Goal: Task Accomplishment & Management: Manage account settings

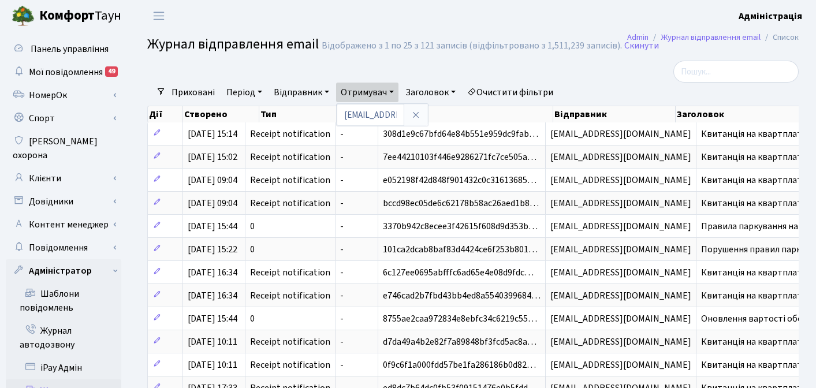
select select "25"
click at [52, 167] on link "Клієнти" at bounding box center [64, 178] width 116 height 23
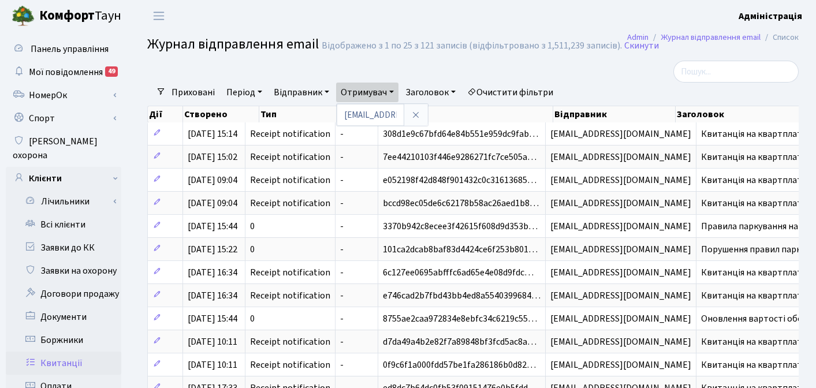
click at [55, 352] on link "Квитанції" at bounding box center [64, 363] width 116 height 23
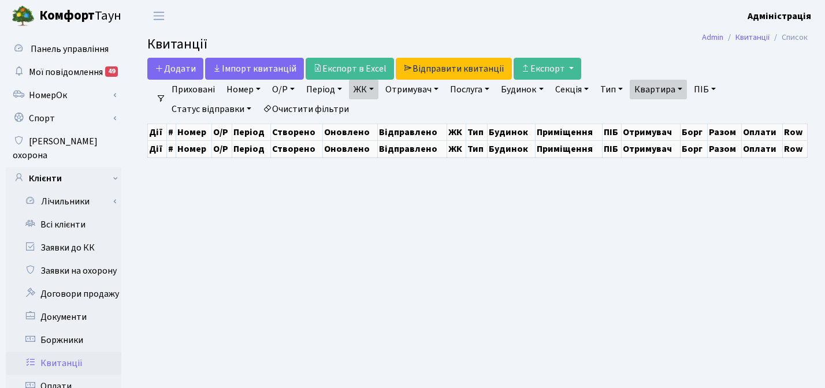
select select "25"
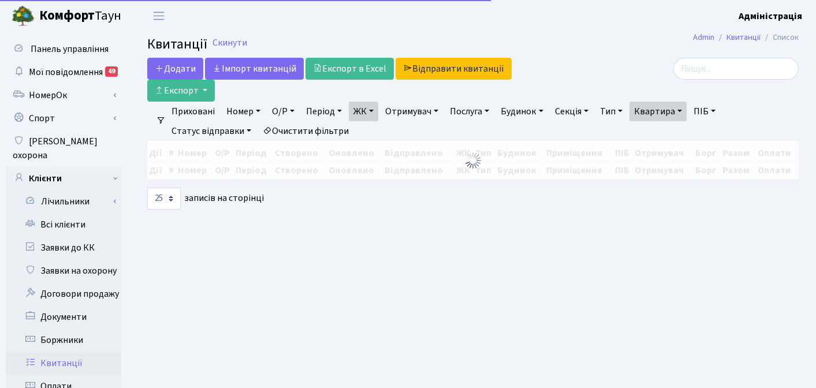
click at [329, 121] on link "Очистити фільтри" at bounding box center [305, 131] width 95 height 20
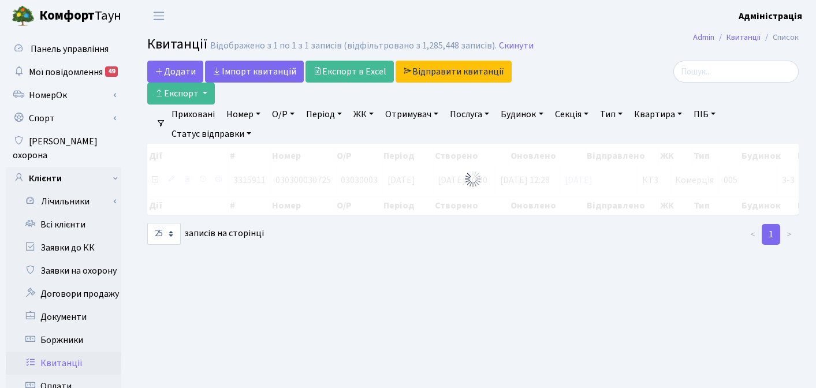
click at [373, 105] on link "ЖК" at bounding box center [363, 115] width 29 height 20
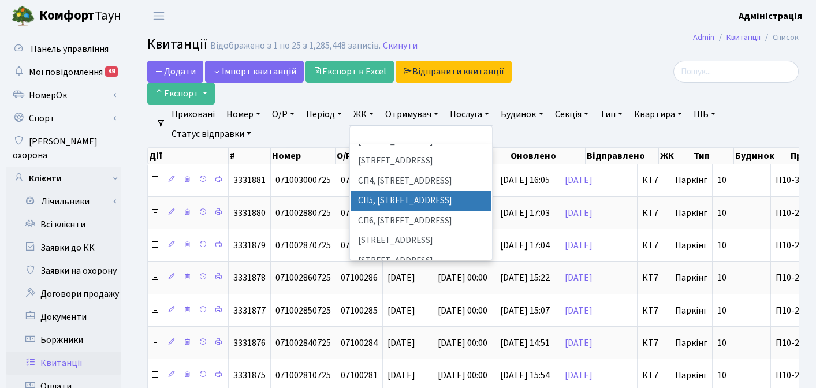
scroll to position [255, 0]
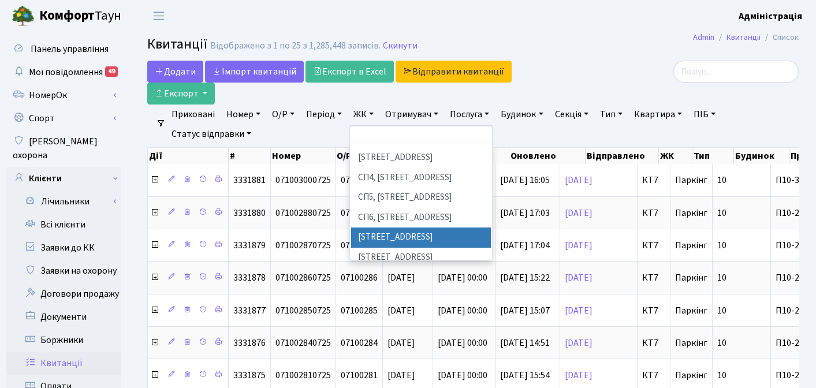
click at [389, 228] on li "[STREET_ADDRESS]" at bounding box center [421, 238] width 140 height 20
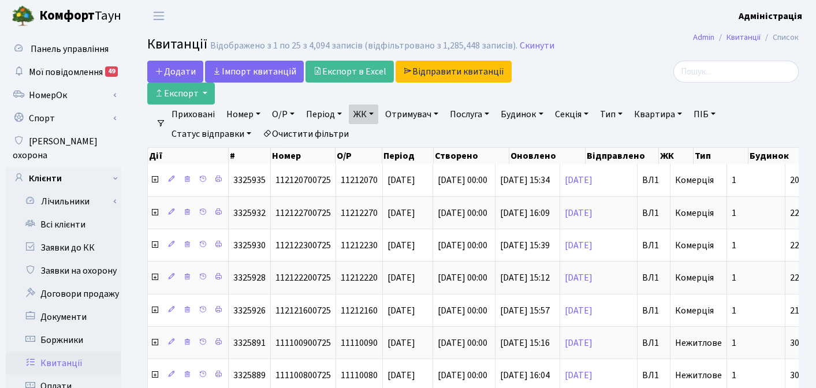
click at [311, 105] on link "Період" at bounding box center [324, 115] width 45 height 20
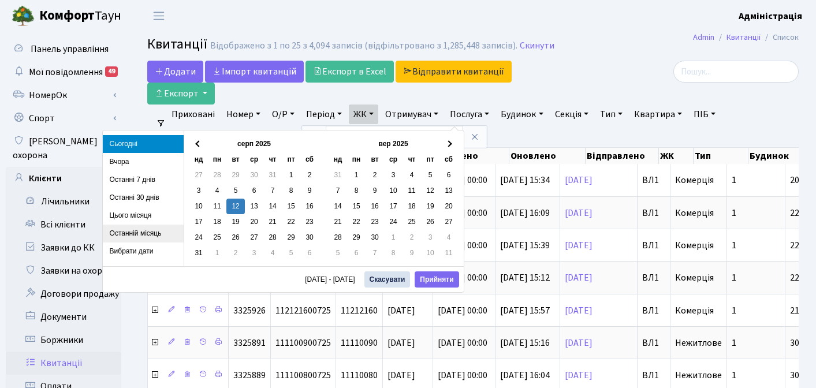
click at [137, 237] on li "Останній місяць" at bounding box center [143, 234] width 81 height 18
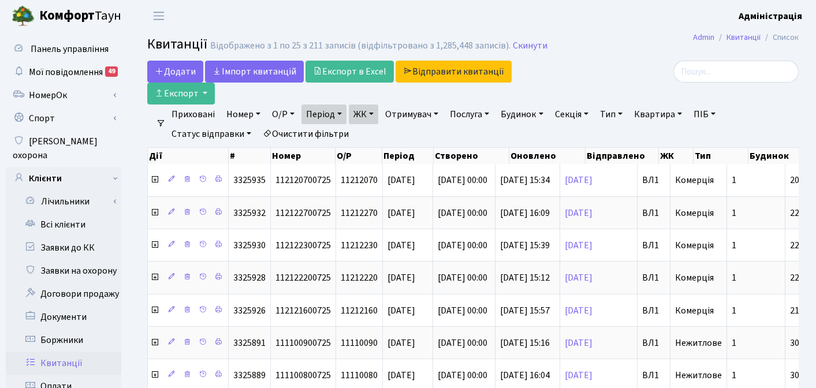
click at [372, 105] on link "ЖК" at bounding box center [363, 115] width 29 height 20
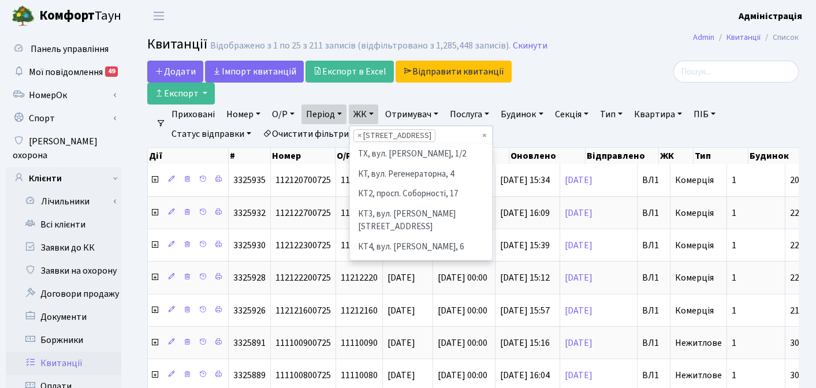
scroll to position [279, 0]
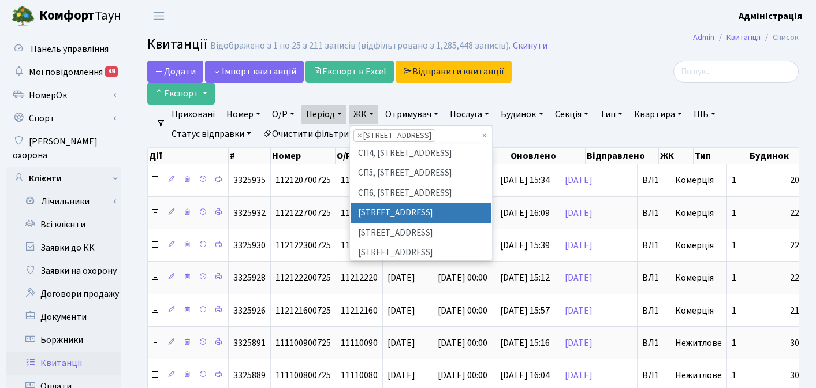
click at [551, 107] on ul "Приховані Номер О/Р Період 01.07.2025 - 31.07.2025 ЖК ТХ, вул. Ділова, 1/2 КТ, …" at bounding box center [478, 124] width 624 height 39
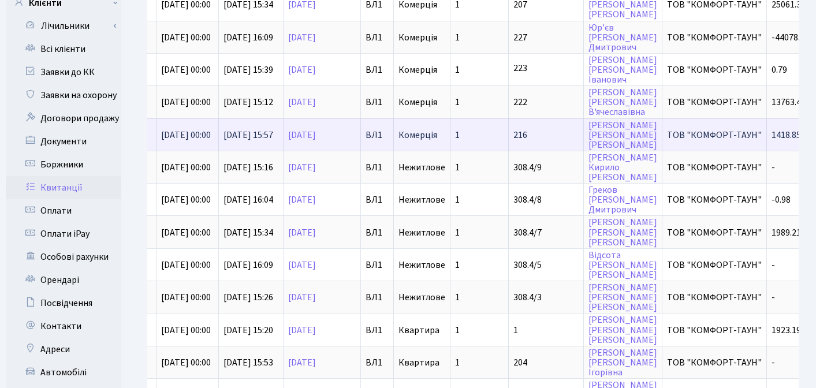
scroll to position [0, 0]
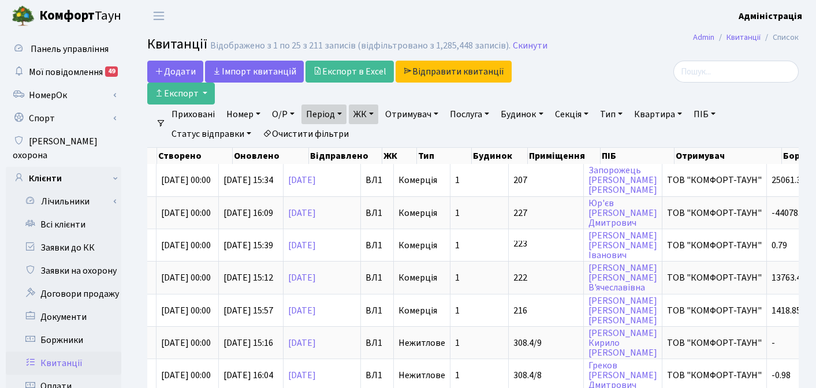
click at [377, 105] on link "ЖК" at bounding box center [363, 115] width 29 height 20
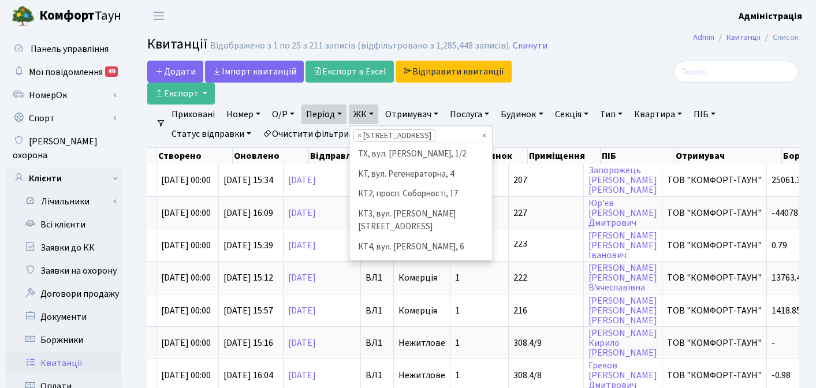
scroll to position [279, 0]
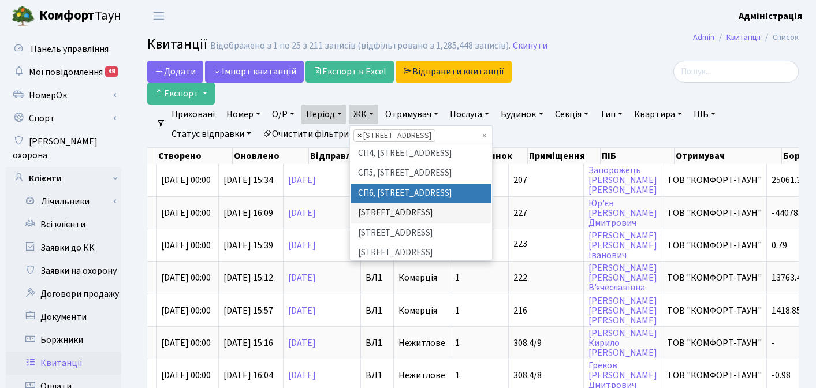
click at [361, 130] on span "×" at bounding box center [360, 136] width 4 height 12
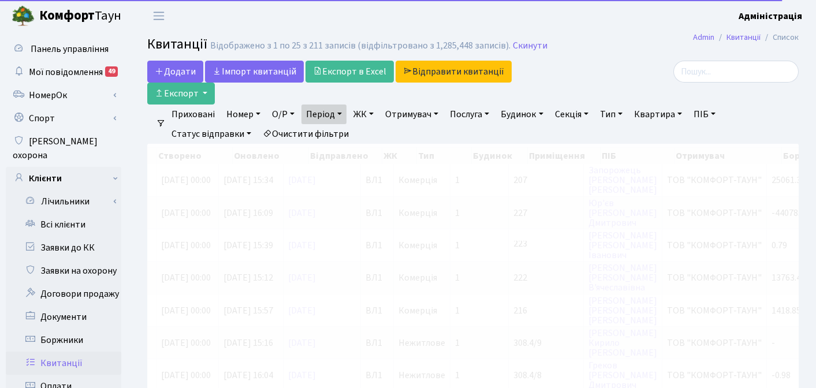
click at [365, 105] on link "ЖК" at bounding box center [363, 115] width 29 height 20
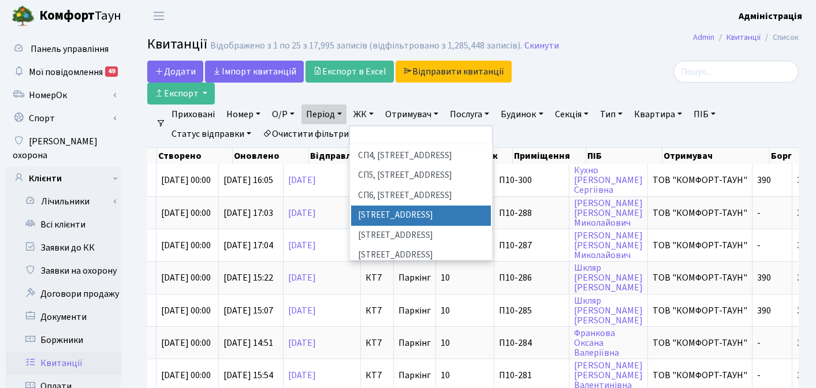
scroll to position [278, 0]
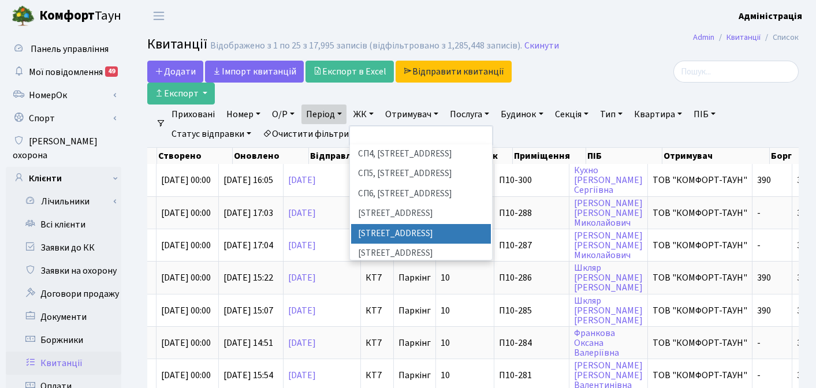
click at [377, 224] on li "[STREET_ADDRESS]" at bounding box center [421, 234] width 140 height 20
select select "317"
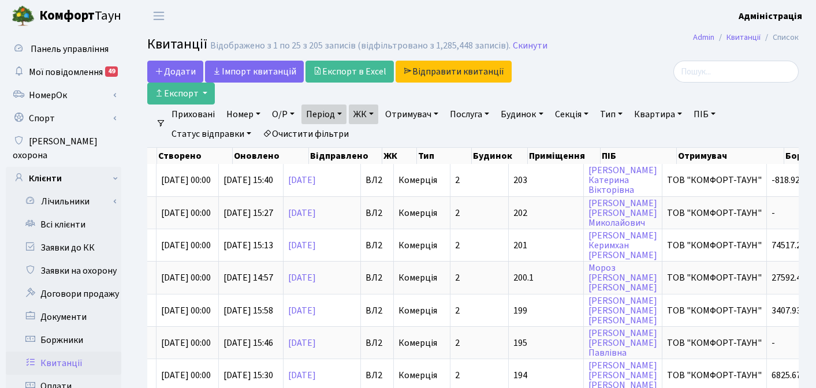
click at [374, 105] on link "ЖК" at bounding box center [363, 115] width 29 height 20
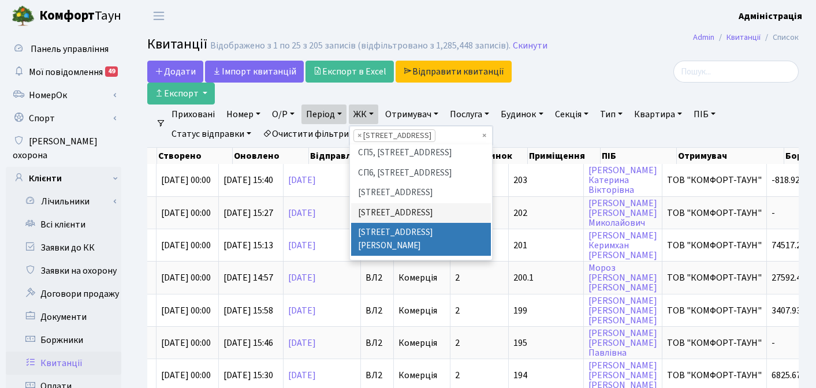
click at [374, 223] on li "[STREET_ADDRESS][PERSON_NAME]" at bounding box center [421, 239] width 140 height 33
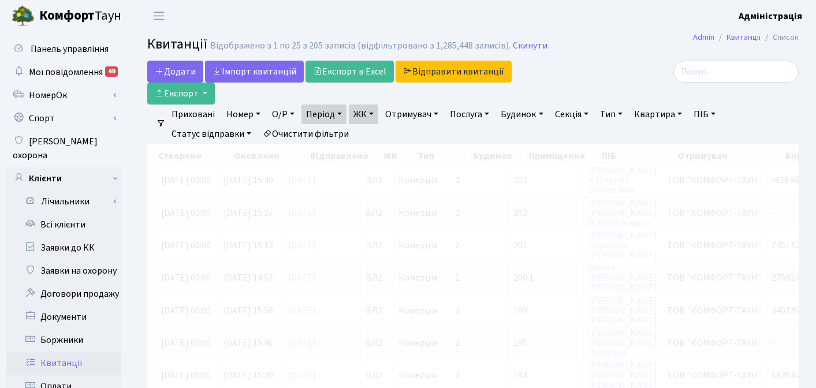
click at [369, 105] on link "ЖК" at bounding box center [363, 115] width 29 height 20
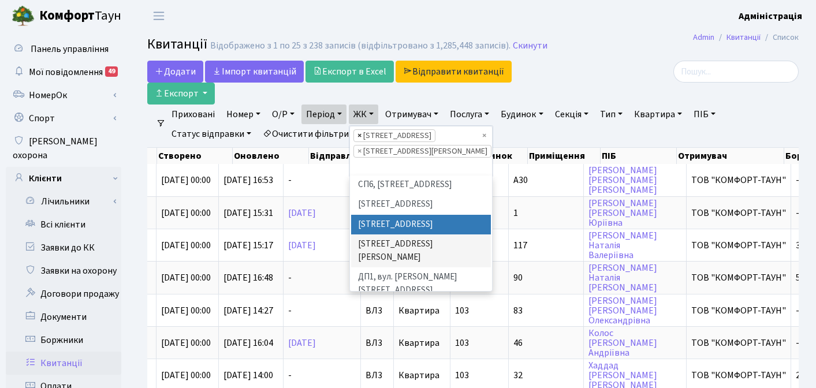
click at [362, 130] on span "×" at bounding box center [360, 136] width 4 height 12
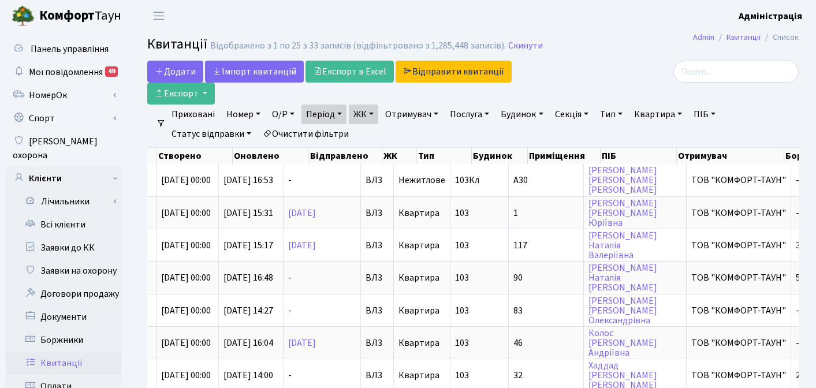
click at [341, 105] on link "Період" at bounding box center [324, 115] width 45 height 20
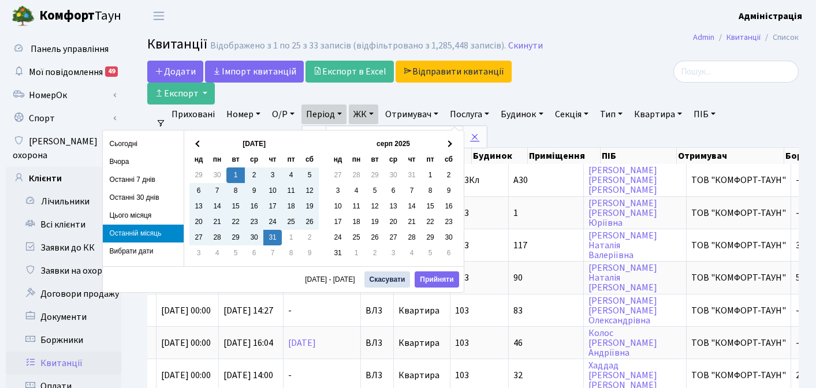
click at [476, 132] on icon at bounding box center [474, 136] width 9 height 9
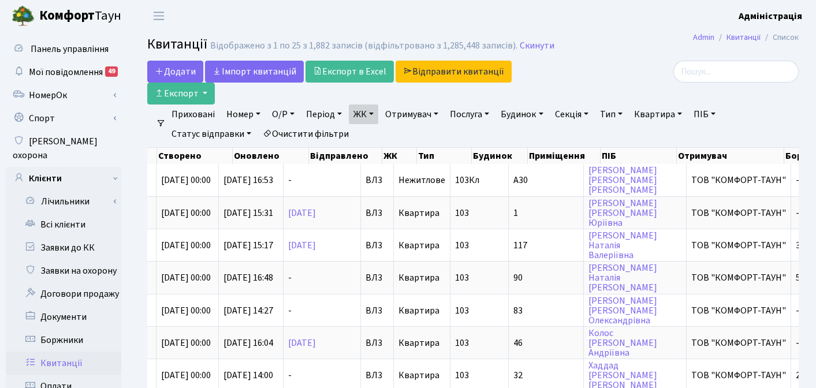
click at [377, 105] on link "ЖК" at bounding box center [363, 115] width 29 height 20
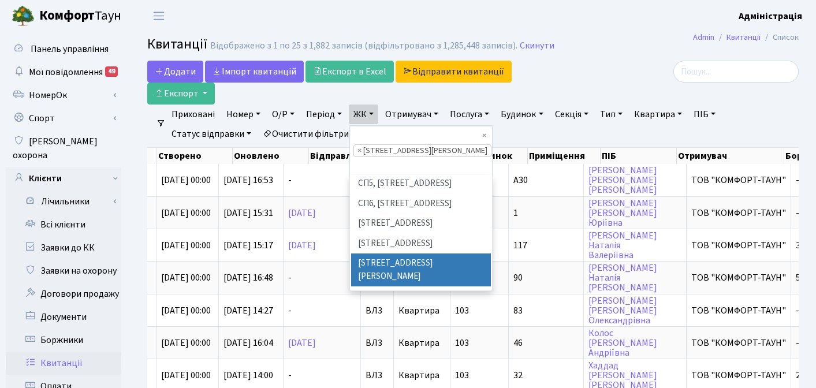
click at [522, 112] on ul "Приховані Номер О/Р Період 01.07.2025 - 31.07.2025 ЖК ТХ, вул. Ділова, 1/2 КТ, …" at bounding box center [478, 124] width 624 height 39
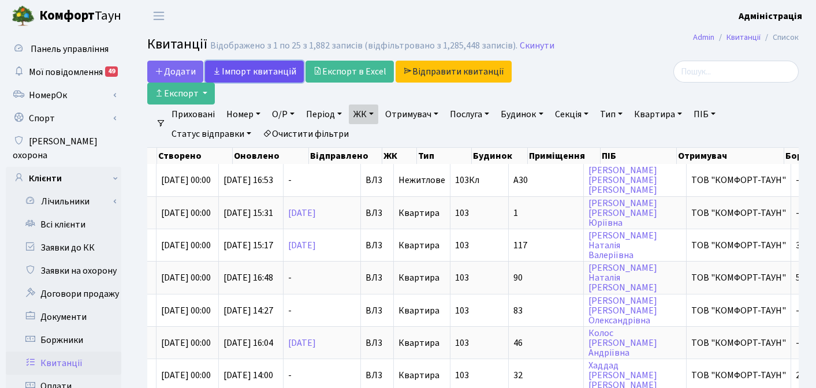
click at [269, 69] on link "Iмпорт квитанцій" at bounding box center [254, 72] width 99 height 22
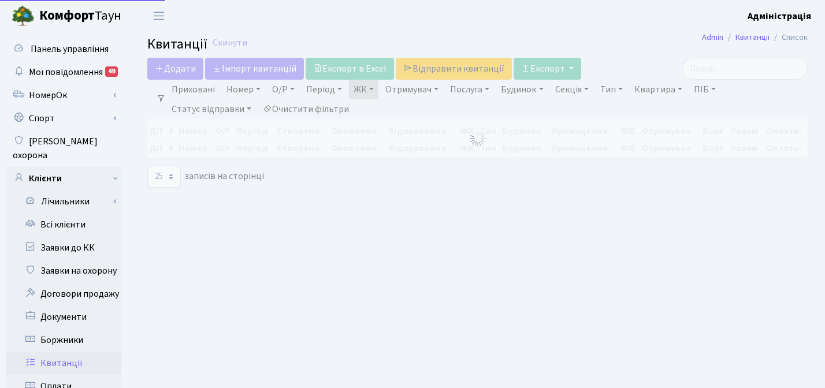
select select "25"
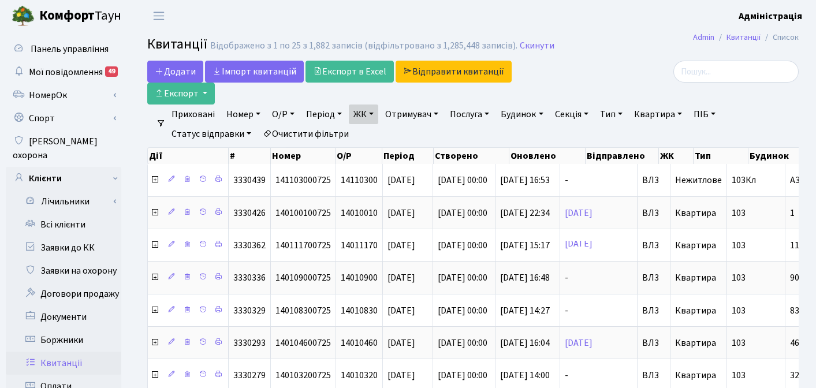
click at [370, 105] on link "ЖК" at bounding box center [363, 115] width 29 height 20
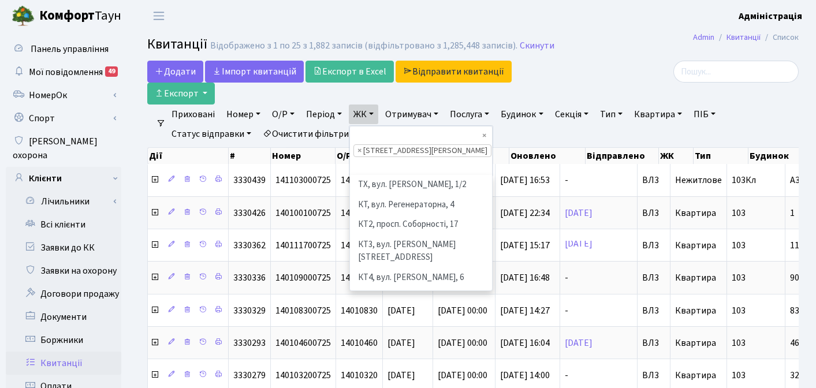
scroll to position [299, 0]
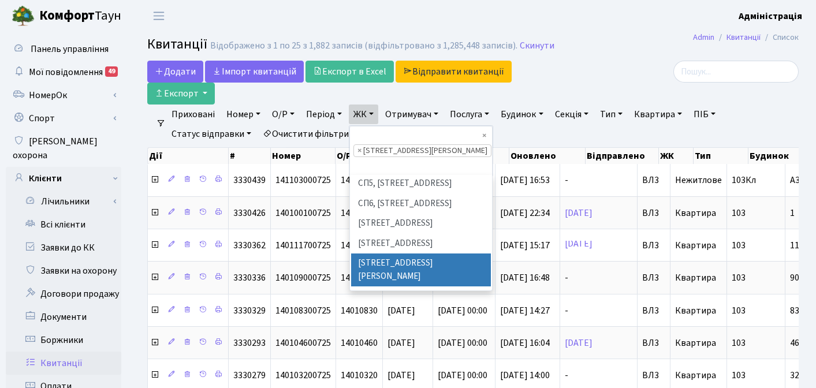
click at [641, 41] on h2 "Квитанції Відображено з 1 по 25 з 1,882 записів (відфільтровано з 1,285,448 зап…" at bounding box center [473, 46] width 652 height 20
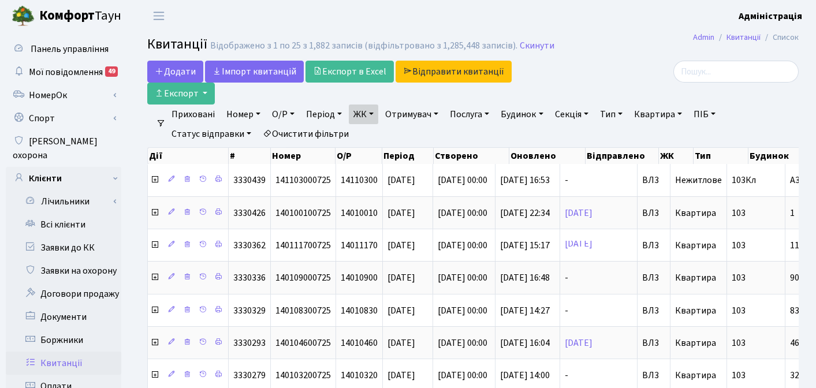
click at [314, 105] on link "Період" at bounding box center [324, 115] width 45 height 20
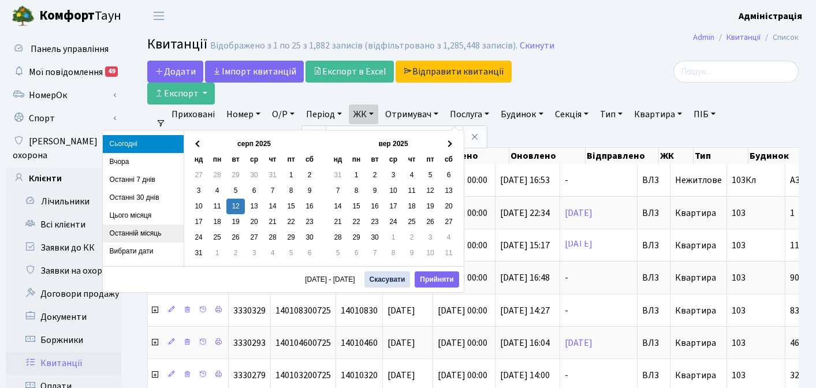
click at [140, 237] on li "Останній місяць" at bounding box center [143, 234] width 81 height 18
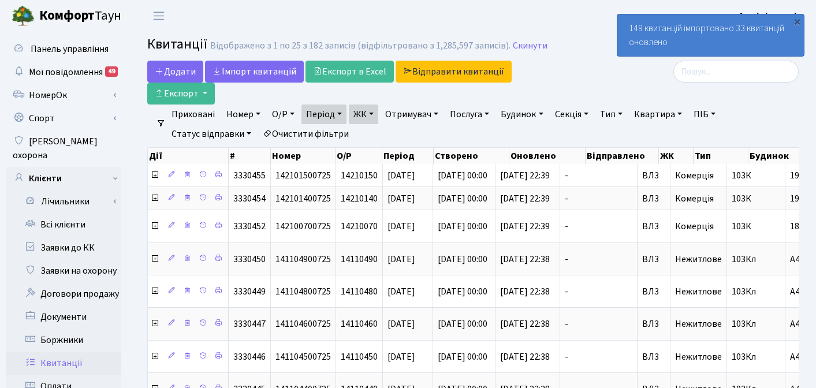
click at [571, 29] on header "Комфорт Таун Адміністрація Мій обліковий запис Вийти" at bounding box center [408, 16] width 816 height 32
click at [327, 124] on link "Очистити фільтри" at bounding box center [305, 134] width 95 height 20
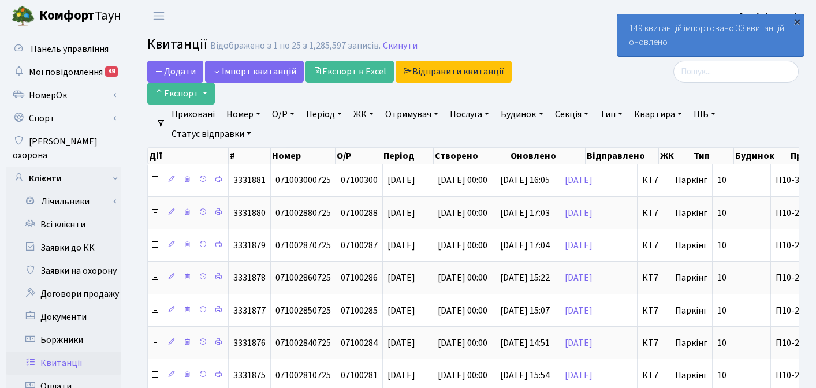
click at [797, 20] on div "×" at bounding box center [798, 22] width 12 height 12
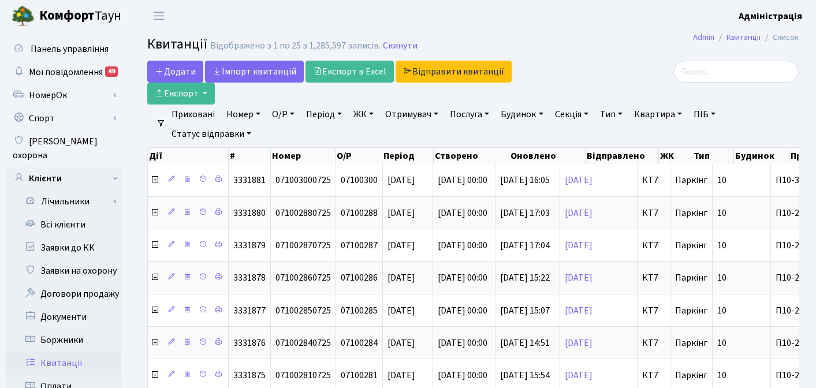
click at [650, 17] on header "Комфорт Таун Адміністрація Мій обліковий запис Вийти" at bounding box center [408, 16] width 816 height 32
click at [365, 105] on link "ЖК" at bounding box center [363, 115] width 29 height 20
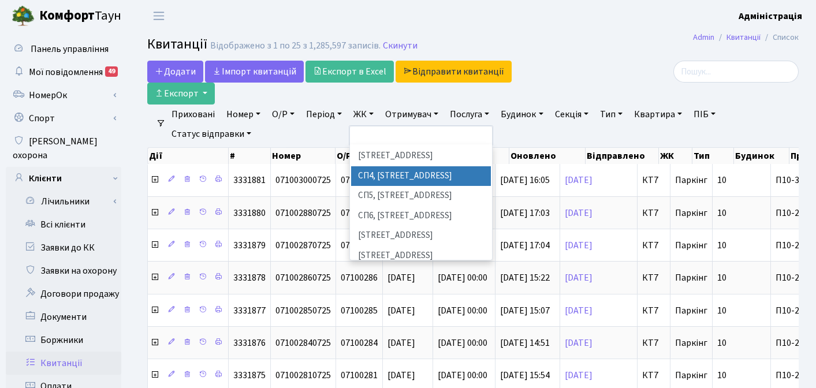
scroll to position [258, 0]
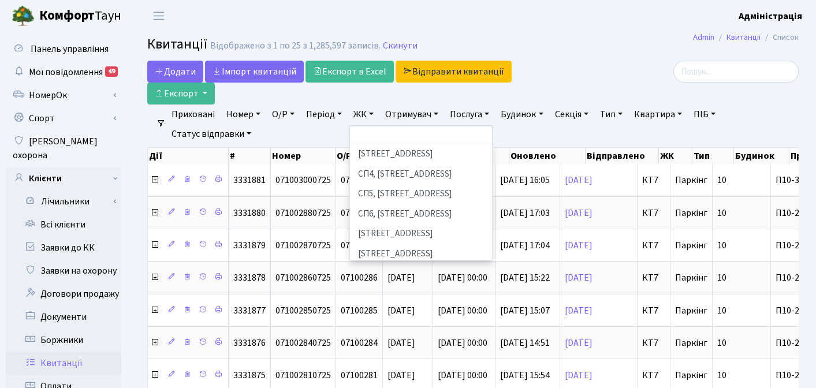
click at [388, 264] on li "[STREET_ADDRESS][PERSON_NAME]" at bounding box center [421, 280] width 140 height 33
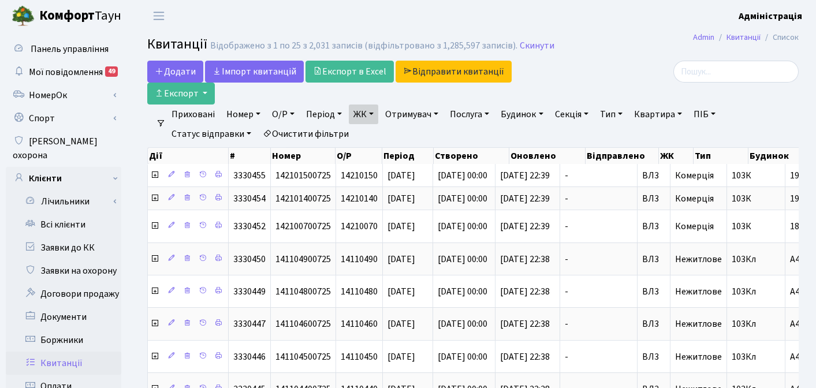
click at [209, 124] on link "Статус відправки" at bounding box center [211, 134] width 89 height 20
click at [217, 195] on link "Не відправлено" at bounding box center [213, 204] width 91 height 18
click at [323, 124] on link "Очистити фільтри" at bounding box center [305, 134] width 95 height 20
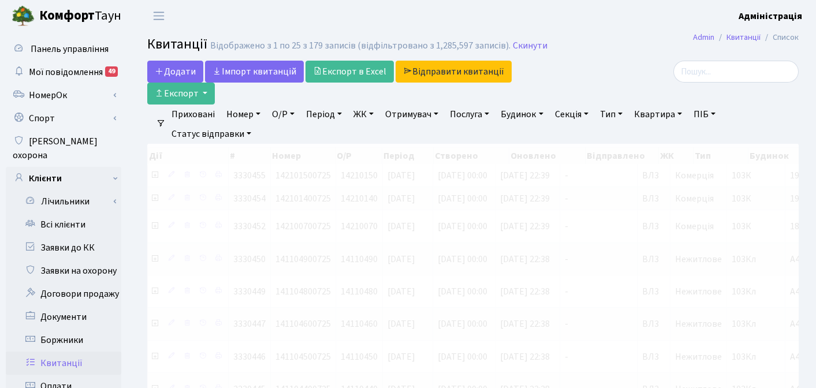
click at [366, 105] on link "ЖК" at bounding box center [363, 115] width 29 height 20
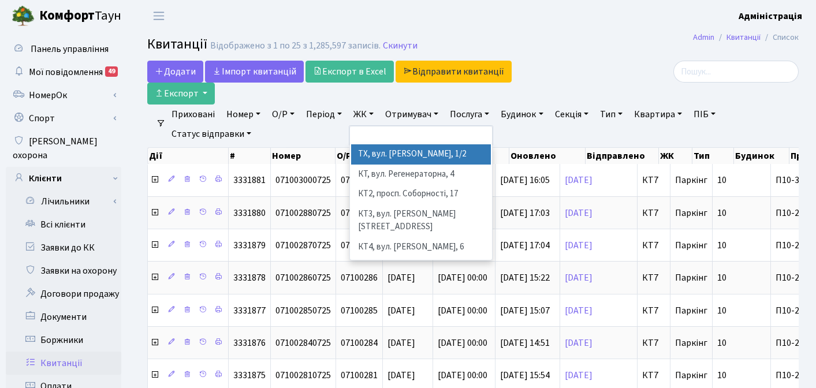
click at [376, 144] on li "ТХ, вул. [PERSON_NAME], 1/2" at bounding box center [421, 154] width 140 height 20
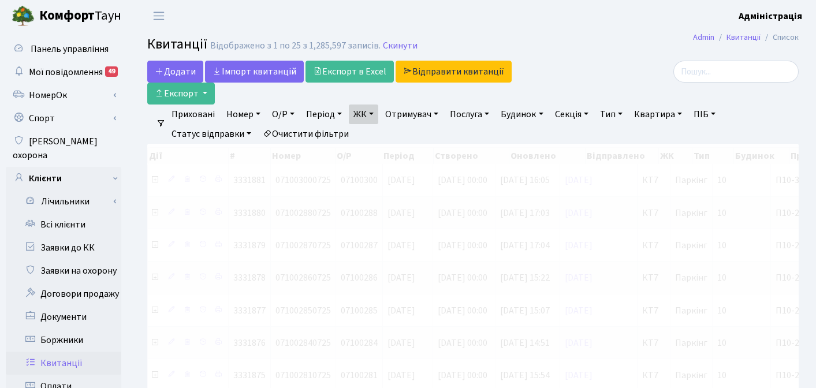
click at [324, 105] on link "Період" at bounding box center [324, 115] width 45 height 20
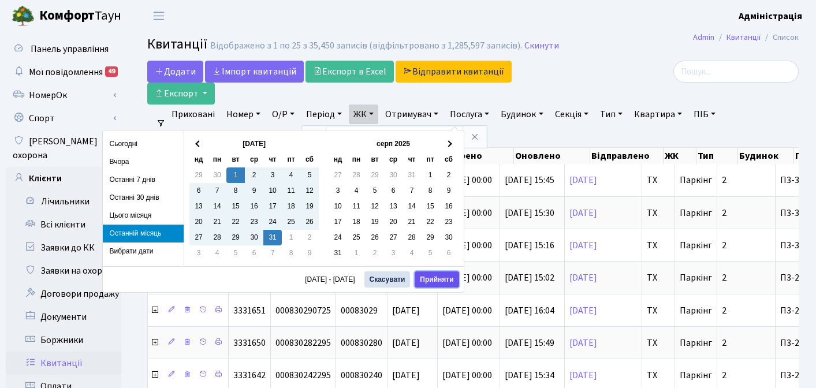
click at [440, 278] on button "Прийняти" at bounding box center [437, 280] width 44 height 16
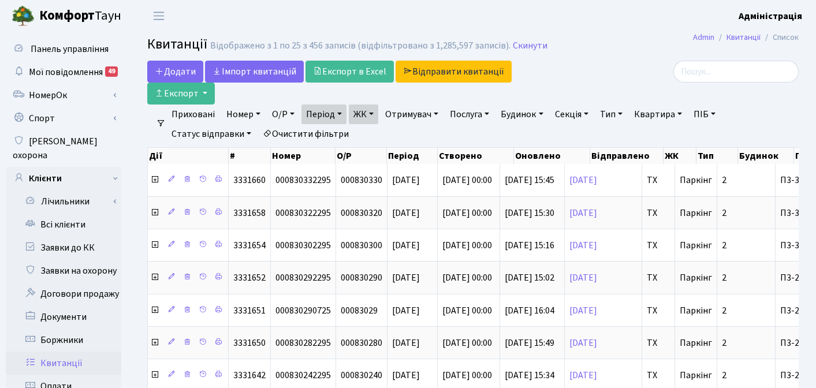
click at [376, 105] on link "ЖК" at bounding box center [363, 115] width 29 height 20
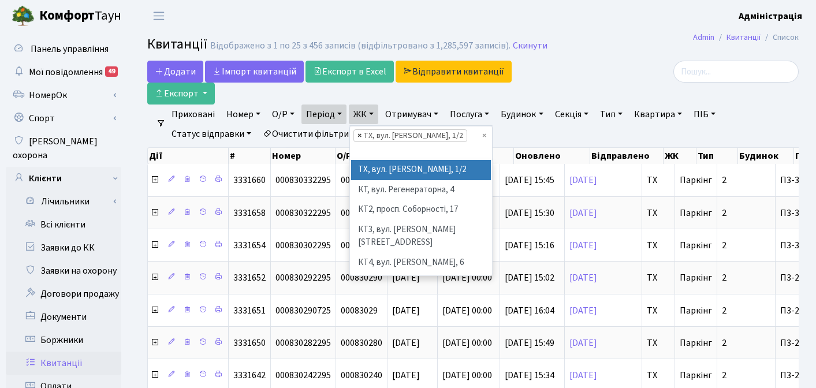
click at [359, 130] on span "×" at bounding box center [360, 136] width 4 height 12
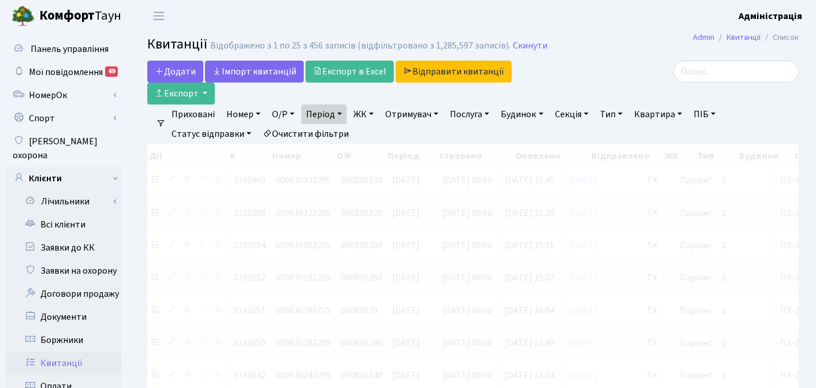
click at [367, 105] on link "ЖК" at bounding box center [363, 115] width 29 height 20
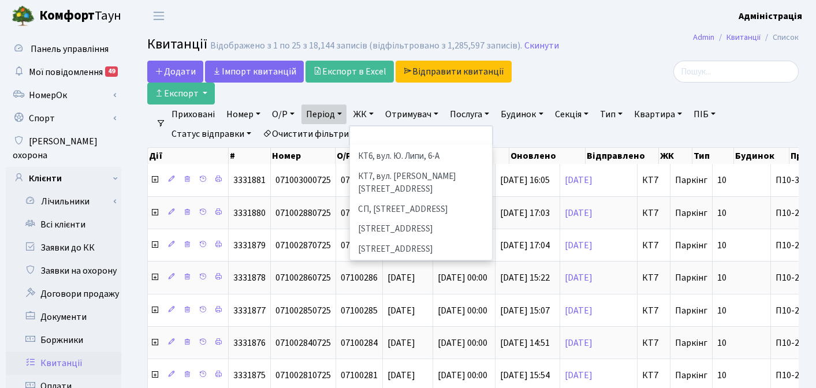
scroll to position [147, 0]
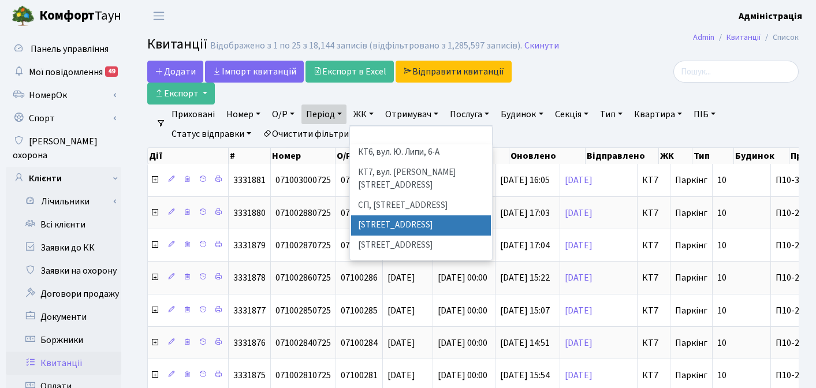
click at [384, 216] on li "[STREET_ADDRESS]" at bounding box center [421, 226] width 140 height 20
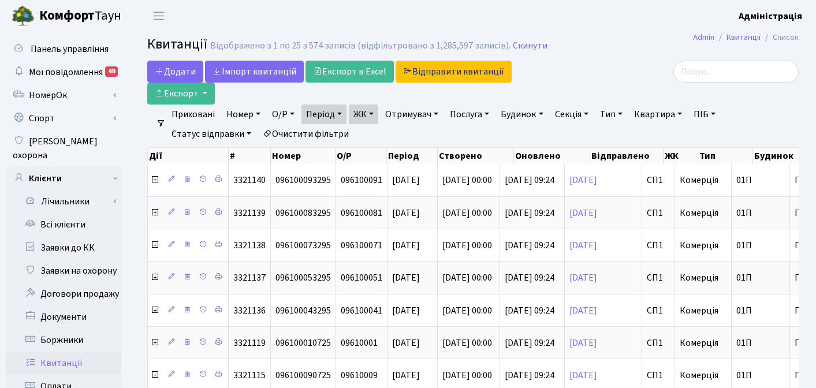
click at [376, 105] on link "ЖК" at bounding box center [363, 115] width 29 height 20
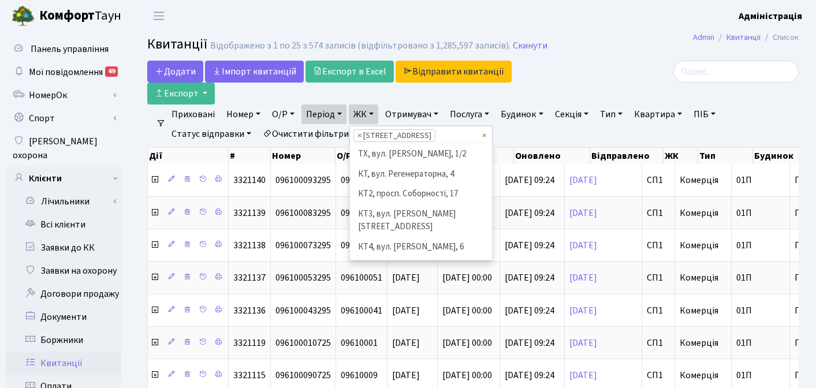
scroll to position [159, 0]
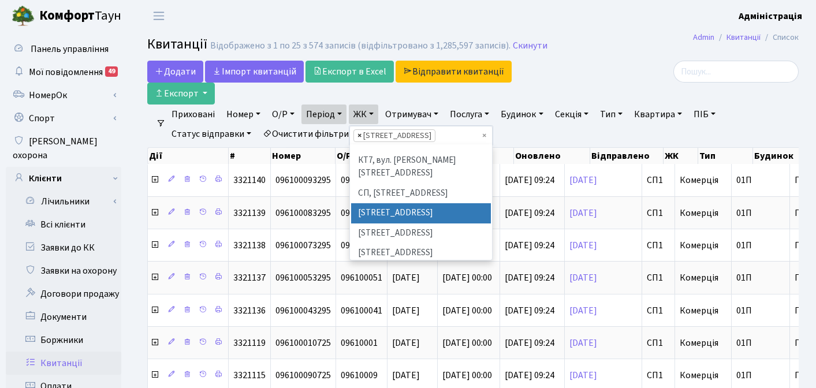
click at [362, 130] on span "×" at bounding box center [360, 136] width 4 height 12
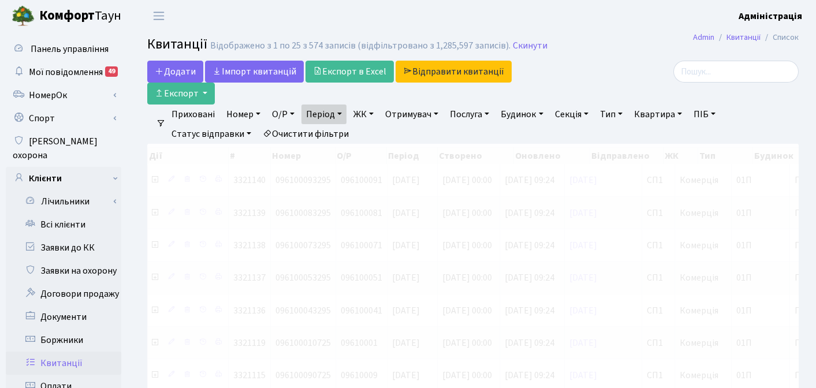
click at [369, 105] on link "ЖК" at bounding box center [363, 115] width 29 height 20
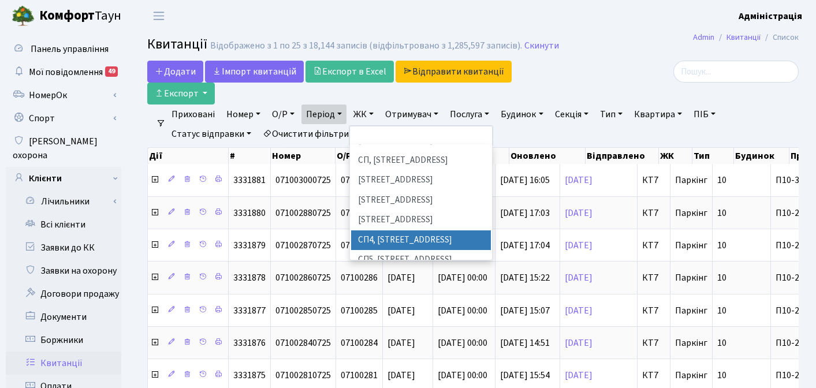
scroll to position [193, 0]
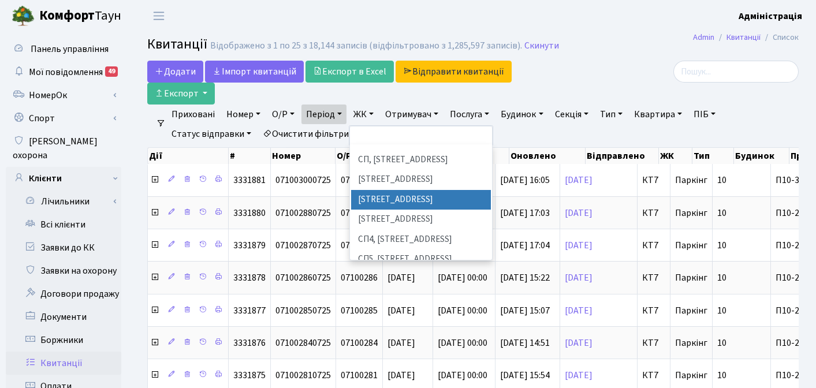
click at [377, 190] on li "[STREET_ADDRESS]" at bounding box center [421, 200] width 140 height 20
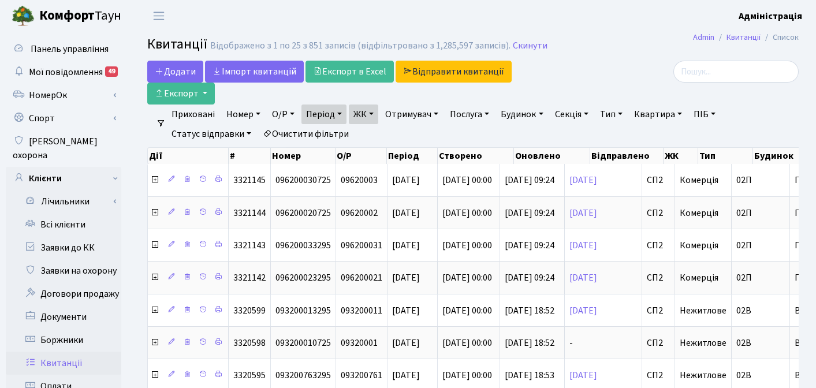
click at [372, 105] on link "ЖК" at bounding box center [363, 115] width 29 height 20
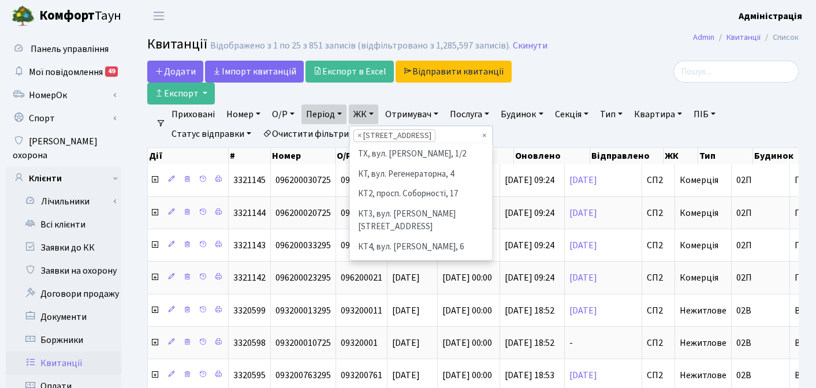
scroll to position [180, 0]
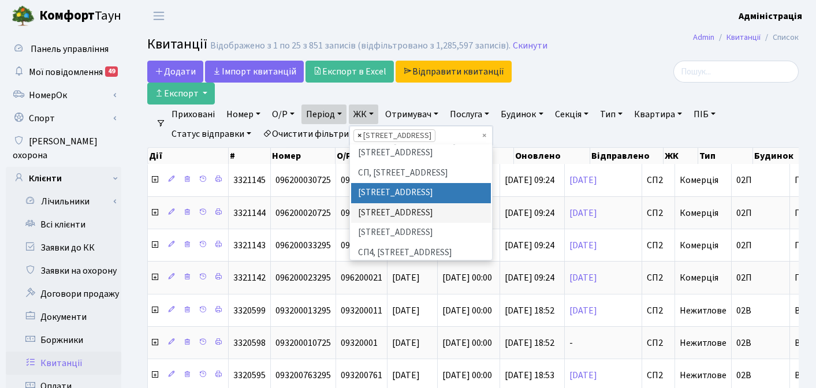
click at [362, 130] on span "×" at bounding box center [360, 136] width 4 height 12
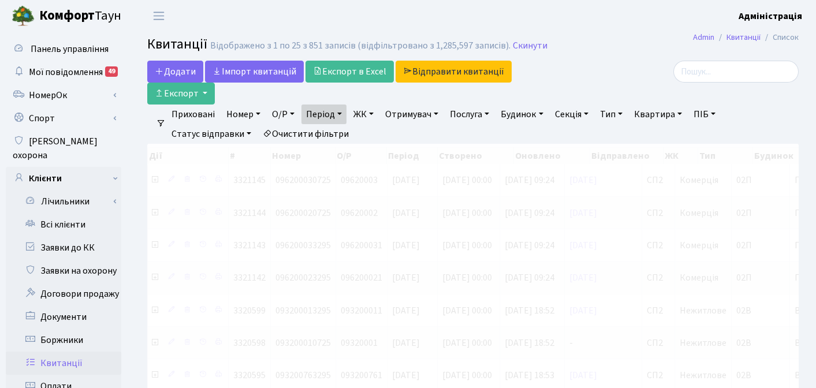
click at [368, 105] on link "ЖК" at bounding box center [363, 115] width 29 height 20
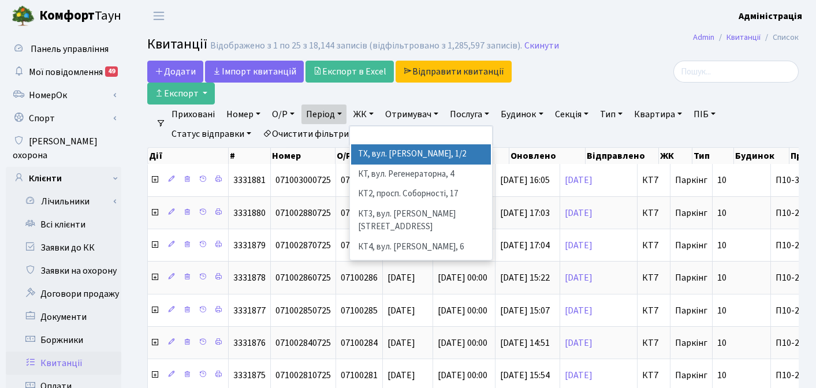
click at [342, 105] on link "Період" at bounding box center [324, 115] width 45 height 20
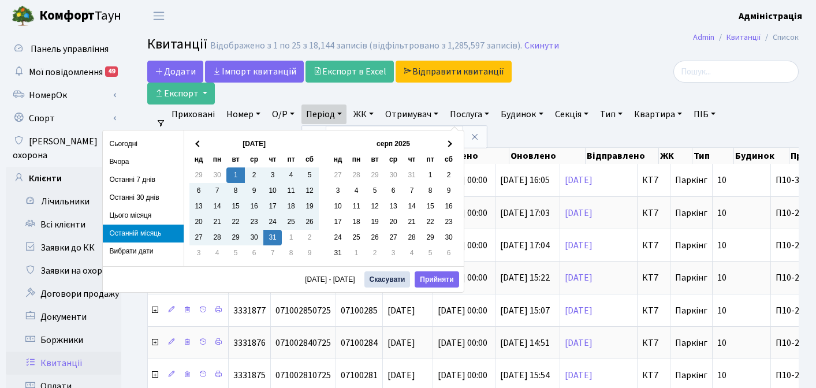
click at [367, 105] on link "ЖК" at bounding box center [363, 115] width 29 height 20
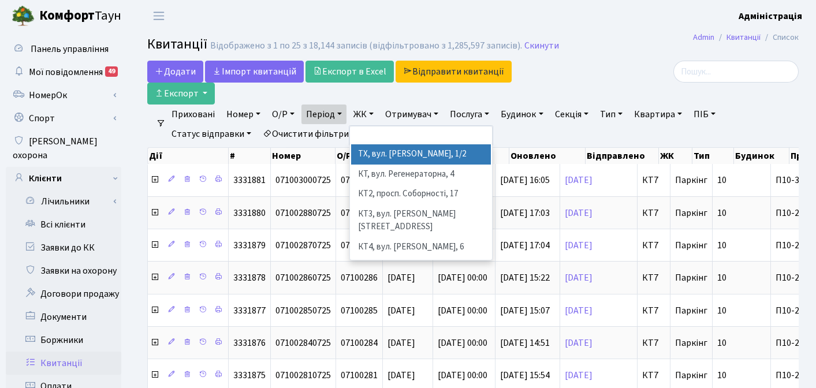
click at [367, 105] on link "ЖК" at bounding box center [363, 115] width 29 height 20
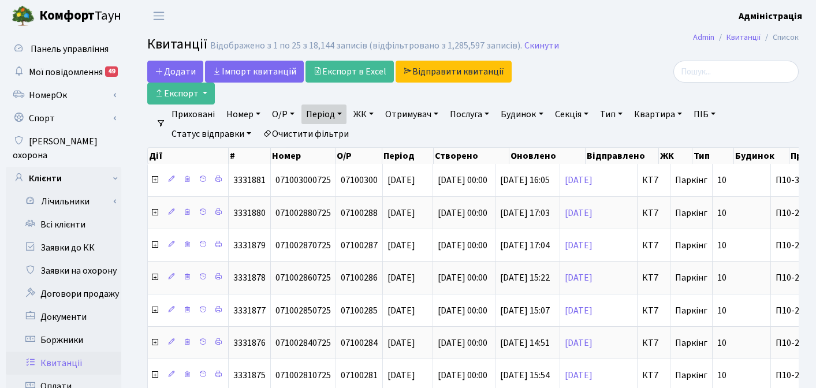
click at [367, 105] on link "ЖК" at bounding box center [363, 115] width 29 height 20
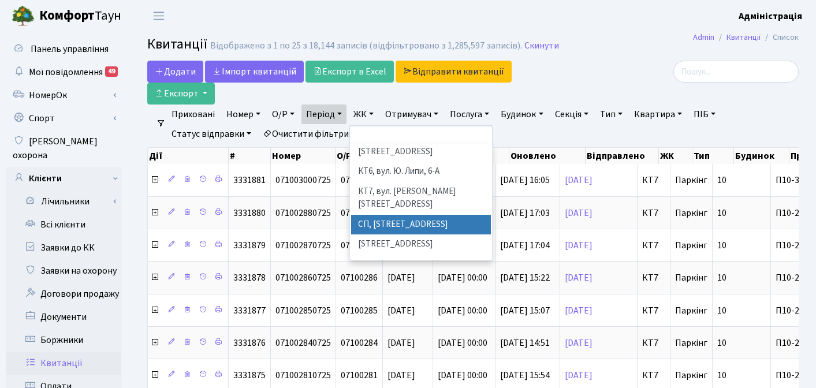
scroll to position [135, 0]
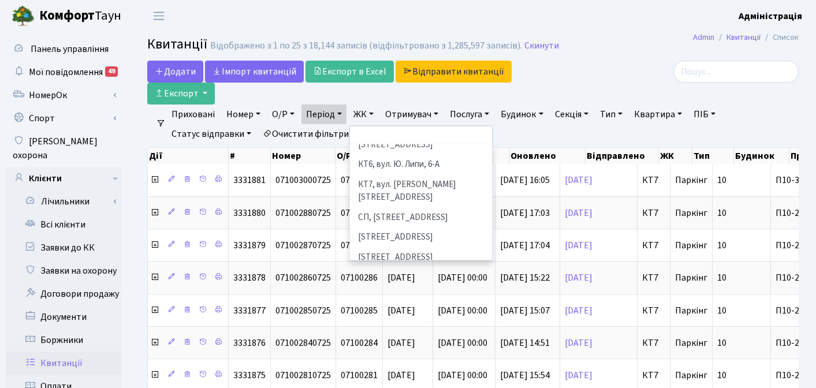
click at [389, 268] on li "[STREET_ADDRESS]" at bounding box center [421, 278] width 140 height 20
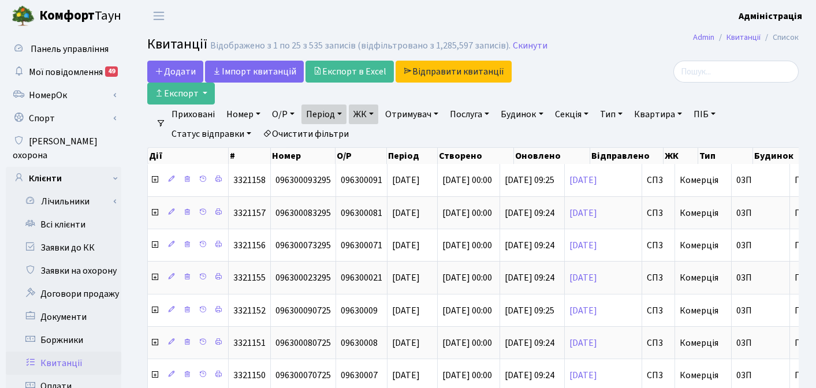
click at [374, 105] on link "ЖК" at bounding box center [363, 115] width 29 height 20
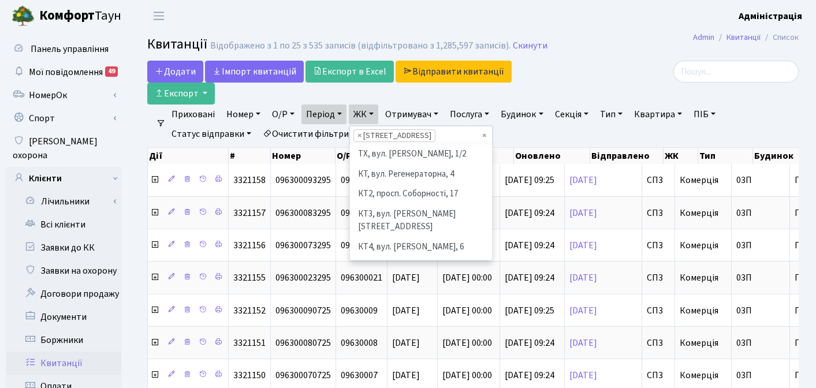
scroll to position [199, 0]
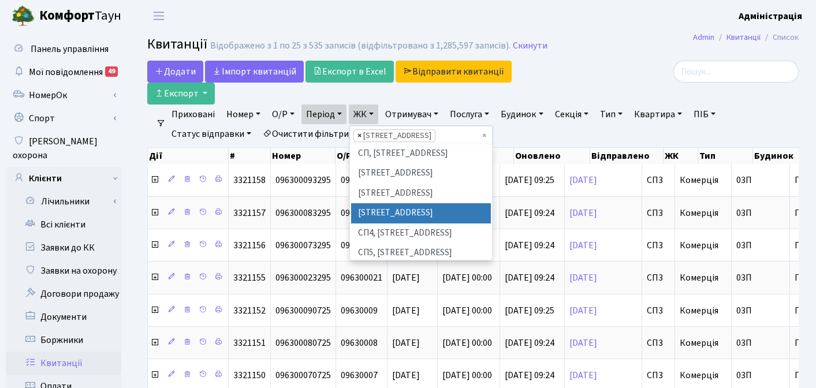
click at [360, 130] on span "×" at bounding box center [360, 136] width 4 height 12
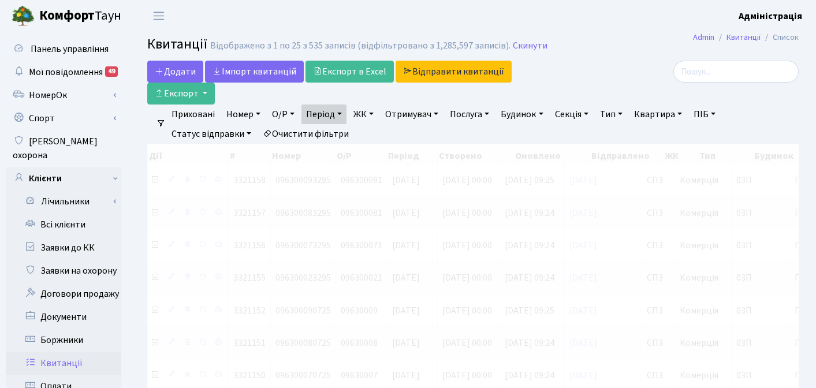
click at [367, 105] on link "ЖК" at bounding box center [363, 115] width 29 height 20
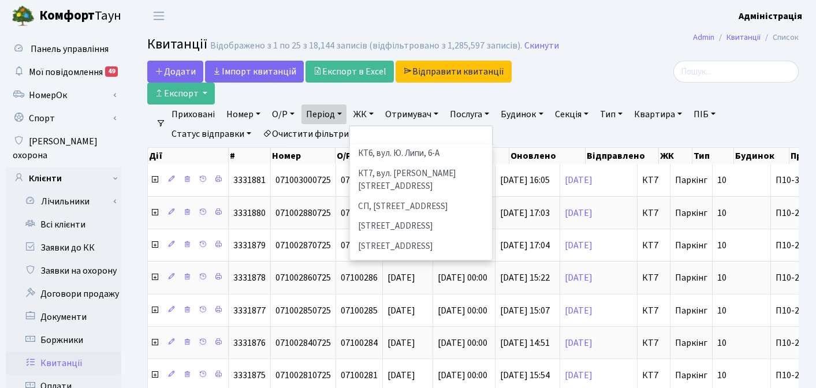
scroll to position [150, 0]
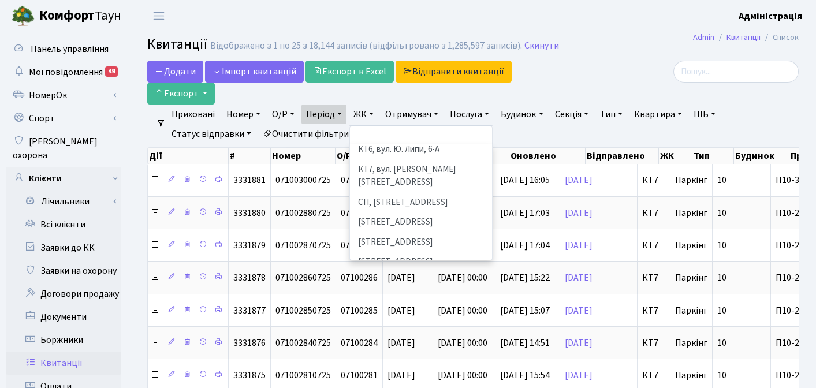
click at [401, 273] on li "СП4, [STREET_ADDRESS]" at bounding box center [421, 283] width 140 height 20
select select "325"
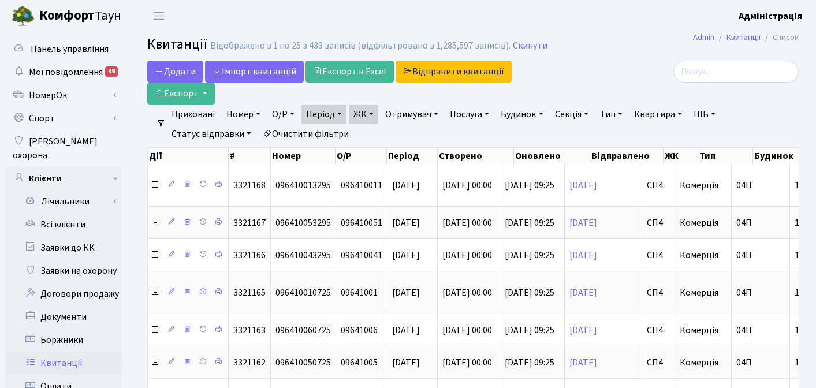
click at [367, 105] on link "ЖК" at bounding box center [363, 115] width 29 height 20
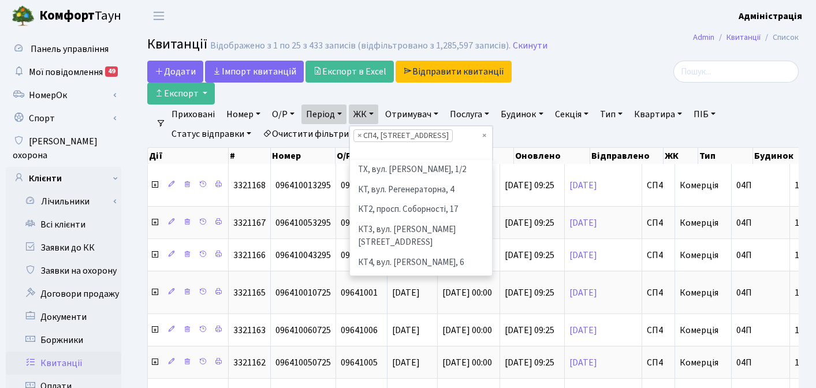
scroll to position [220, 0]
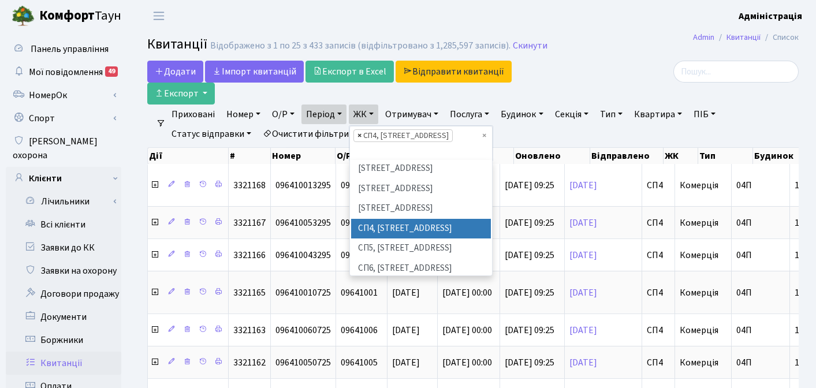
click at [362, 130] on span "×" at bounding box center [360, 136] width 4 height 12
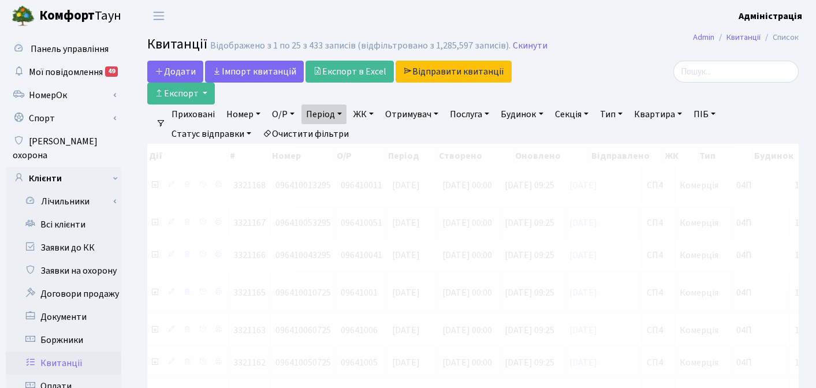
click at [371, 105] on link "ЖК" at bounding box center [363, 115] width 29 height 20
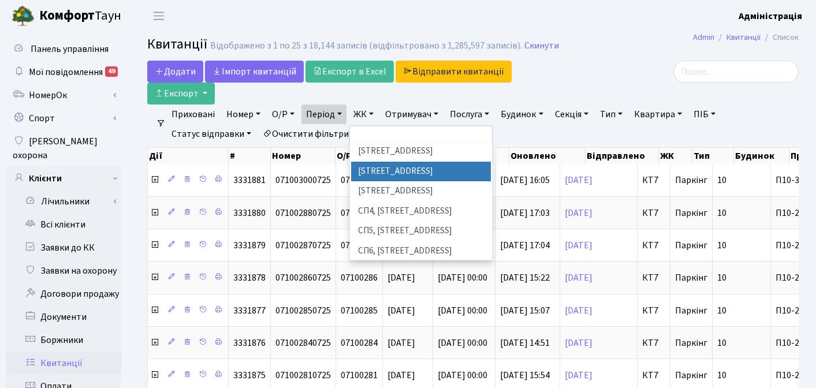
scroll to position [233, 0]
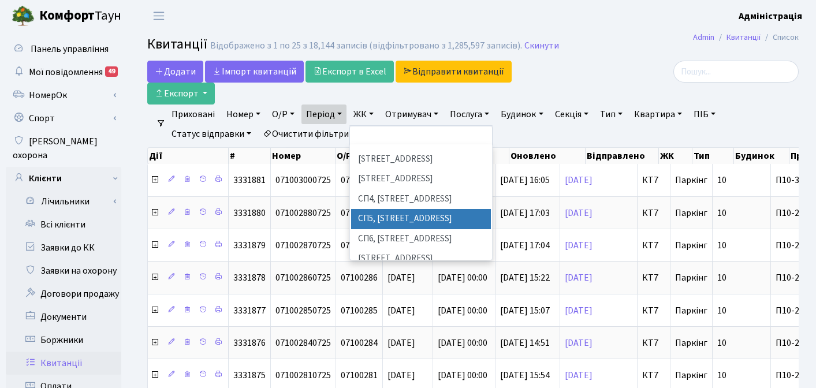
click at [388, 209] on li "СП5, [STREET_ADDRESS]" at bounding box center [421, 219] width 140 height 20
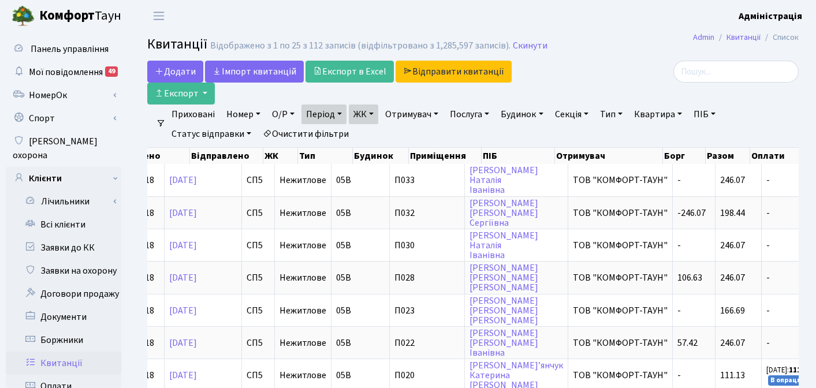
click at [374, 105] on link "ЖК" at bounding box center [363, 115] width 29 height 20
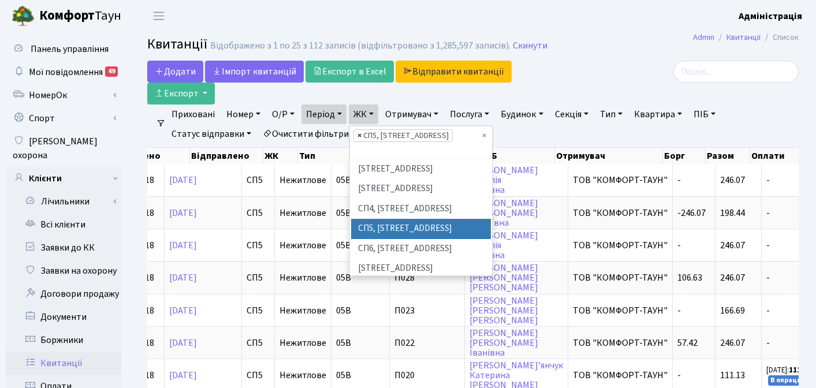
click at [361, 130] on span "×" at bounding box center [360, 136] width 4 height 12
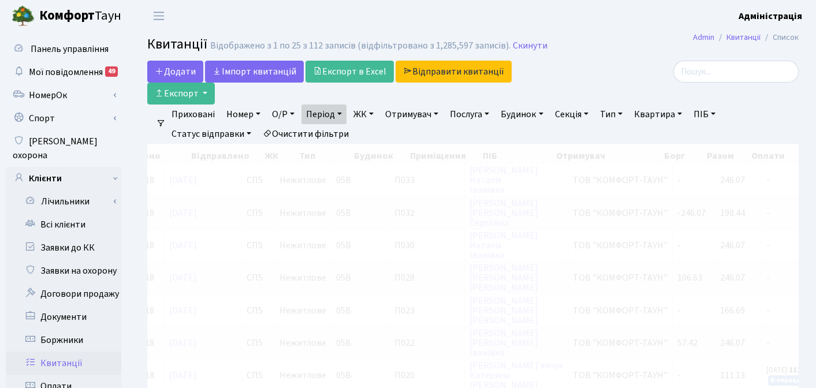
click at [370, 105] on link "ЖК" at bounding box center [363, 115] width 29 height 20
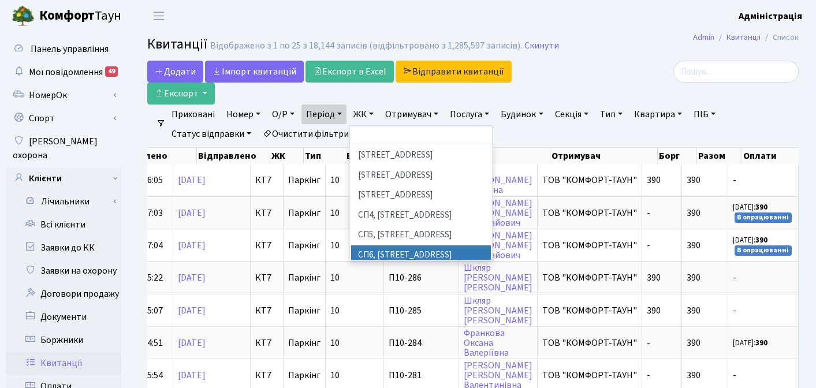
click at [402, 246] on li "СП6, [STREET_ADDRESS]" at bounding box center [421, 256] width 140 height 20
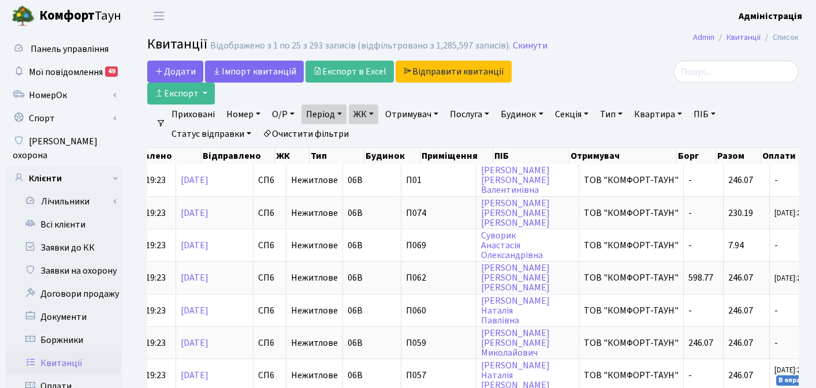
click at [376, 105] on link "ЖК" at bounding box center [363, 115] width 29 height 20
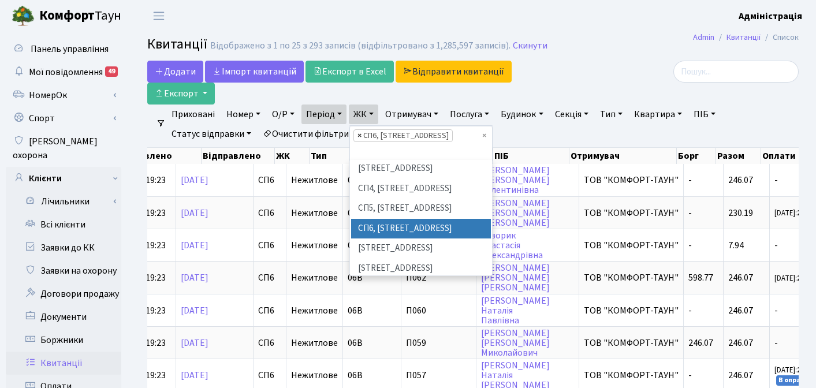
click at [362, 130] on span "×" at bounding box center [360, 136] width 4 height 12
select select
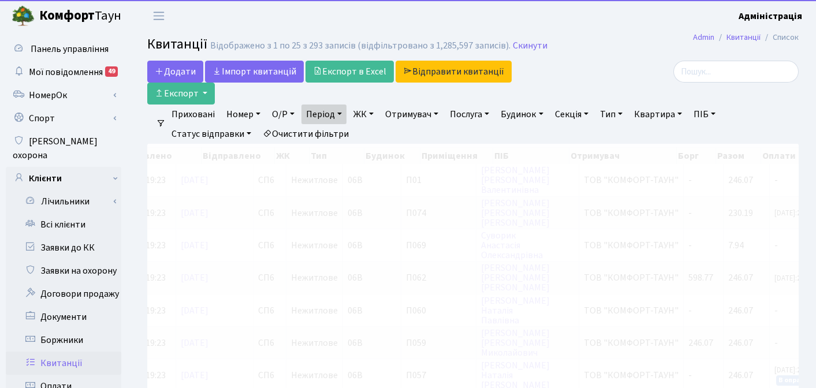
click at [369, 105] on link "ЖК" at bounding box center [363, 115] width 29 height 20
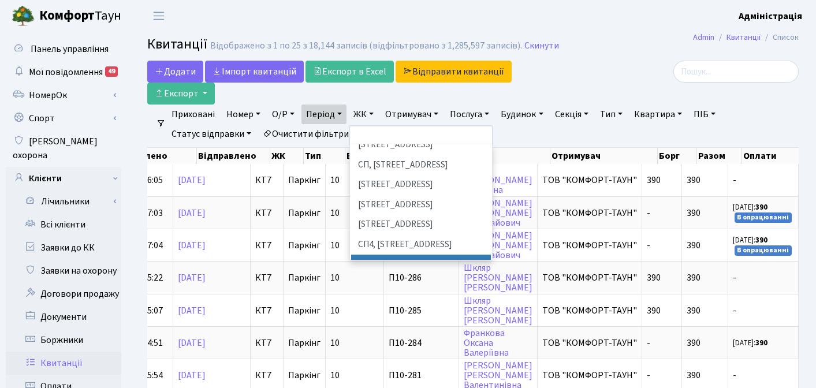
click at [383, 255] on li "СП5, [STREET_ADDRESS]" at bounding box center [421, 265] width 140 height 20
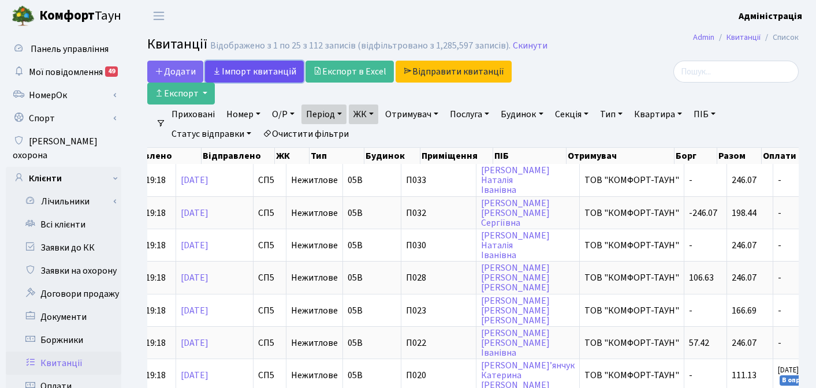
click at [253, 70] on link "Iмпорт квитанцій" at bounding box center [254, 72] width 99 height 22
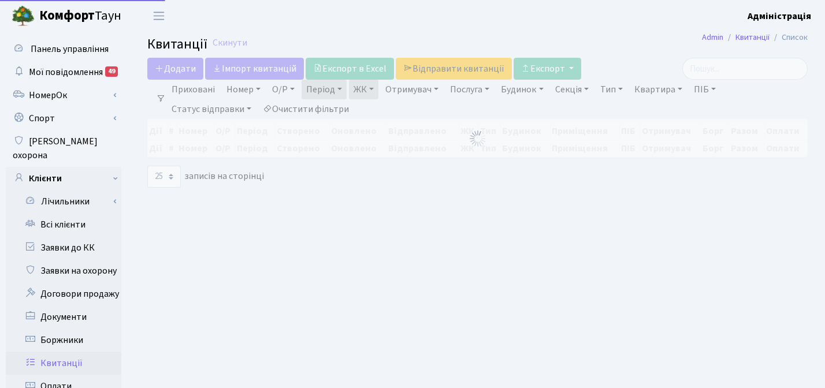
select select "25"
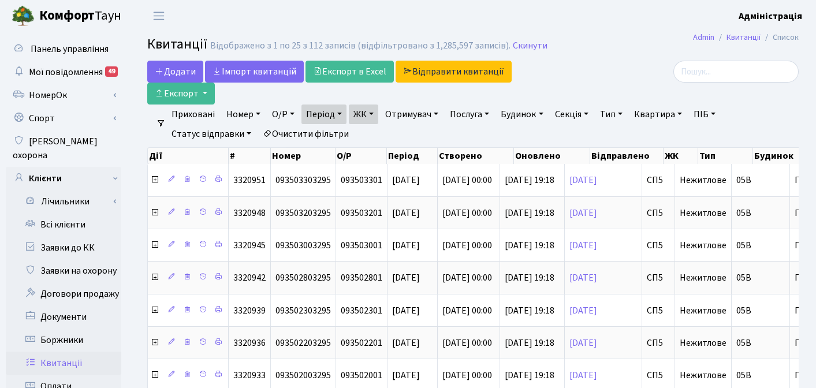
click at [343, 105] on link "Період" at bounding box center [324, 115] width 45 height 20
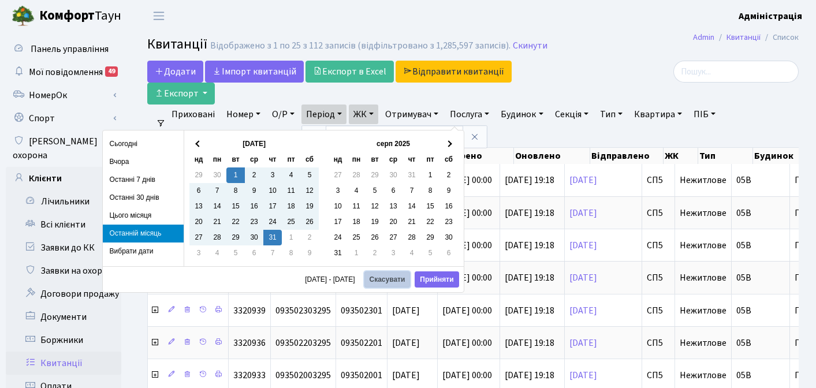
click at [385, 284] on button "Скасувати" at bounding box center [388, 280] width 46 height 16
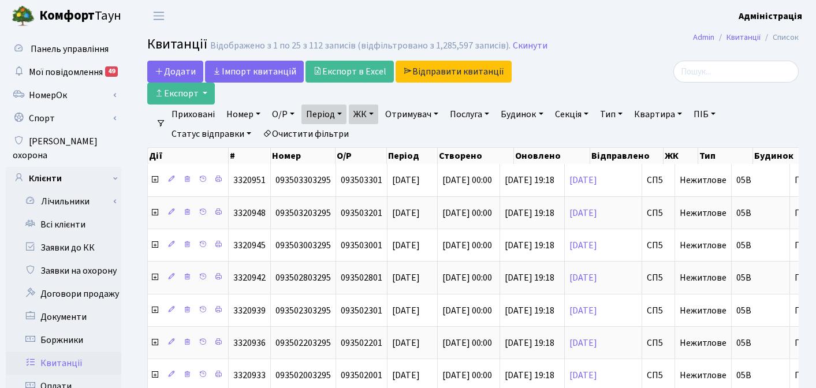
click at [340, 105] on link "Період" at bounding box center [324, 115] width 45 height 20
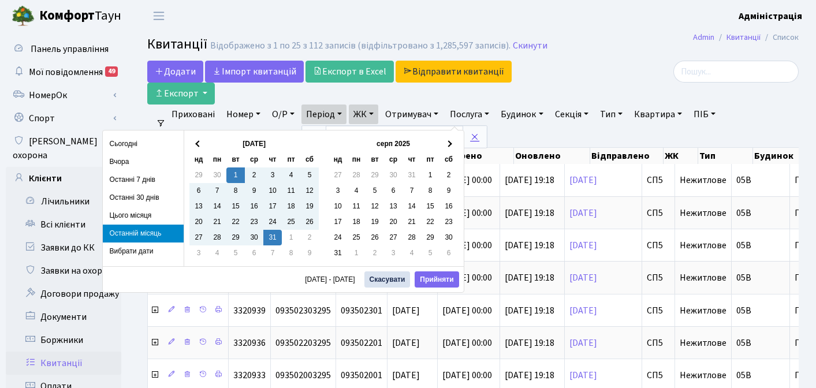
click at [473, 132] on icon at bounding box center [474, 136] width 9 height 9
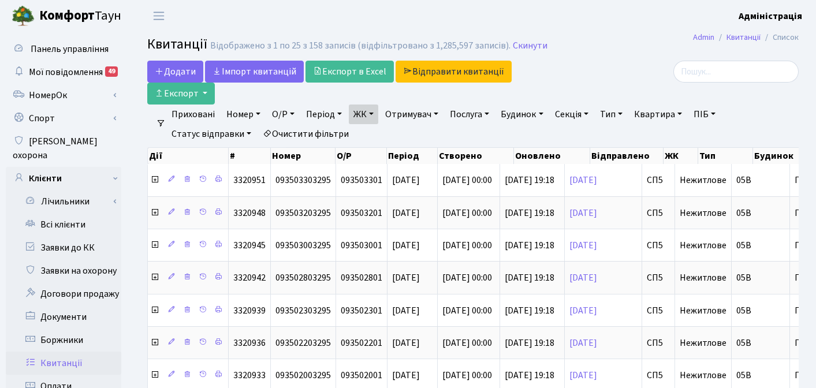
click at [374, 105] on link "ЖК" at bounding box center [363, 115] width 29 height 20
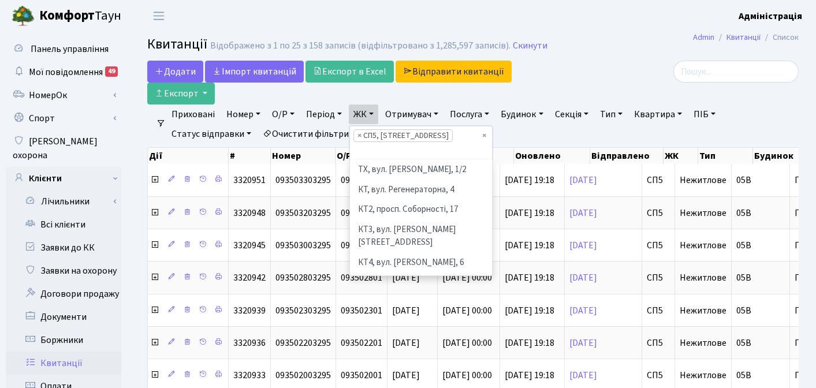
scroll to position [220, 0]
